Goal: Check status

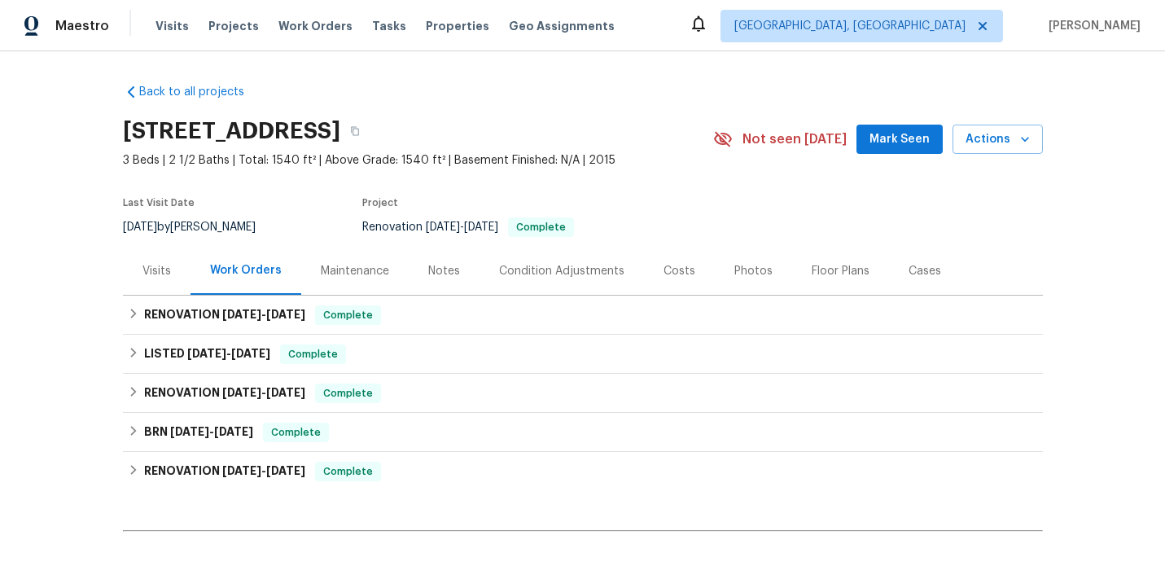
click at [153, 275] on div "Visits" at bounding box center [156, 271] width 28 height 16
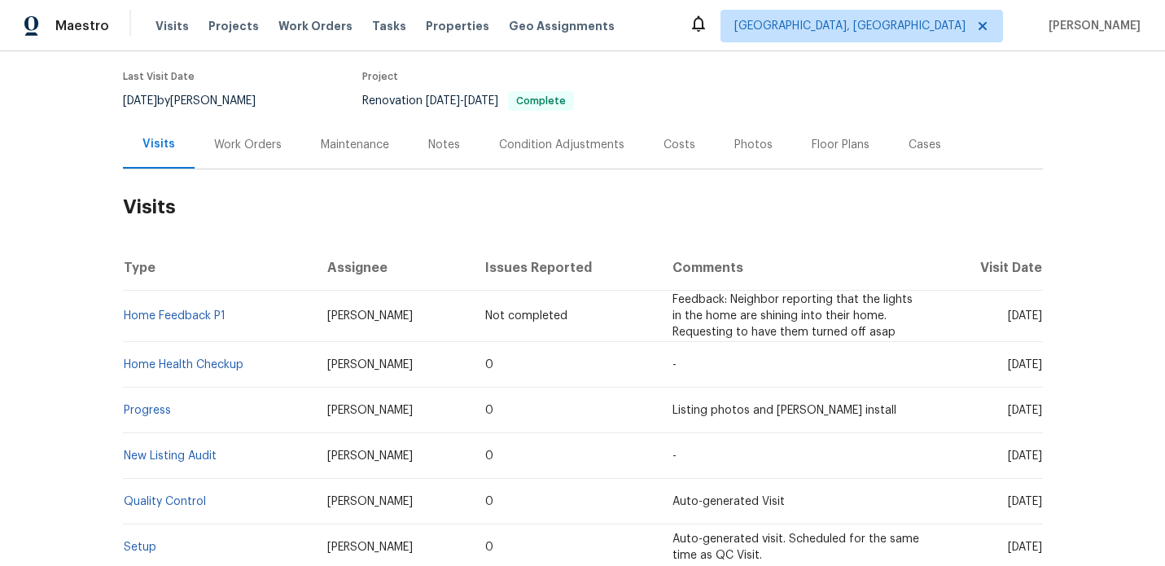
scroll to position [127, 0]
click at [169, 314] on link "Home Feedback P1" at bounding box center [175, 314] width 102 height 11
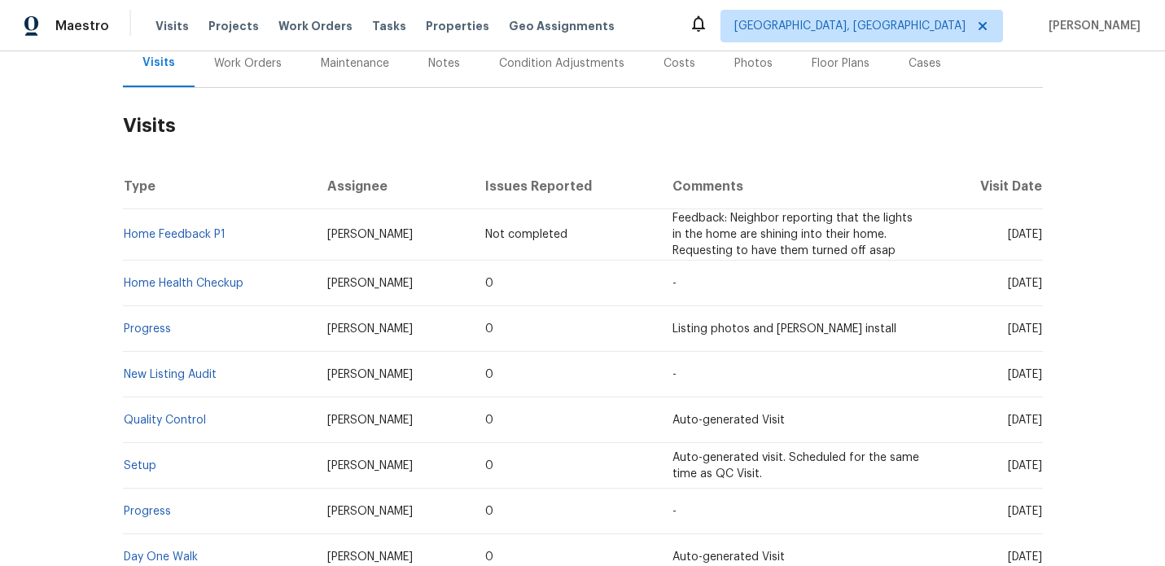
scroll to position [212, 0]
